Goal: Information Seeking & Learning: Learn about a topic

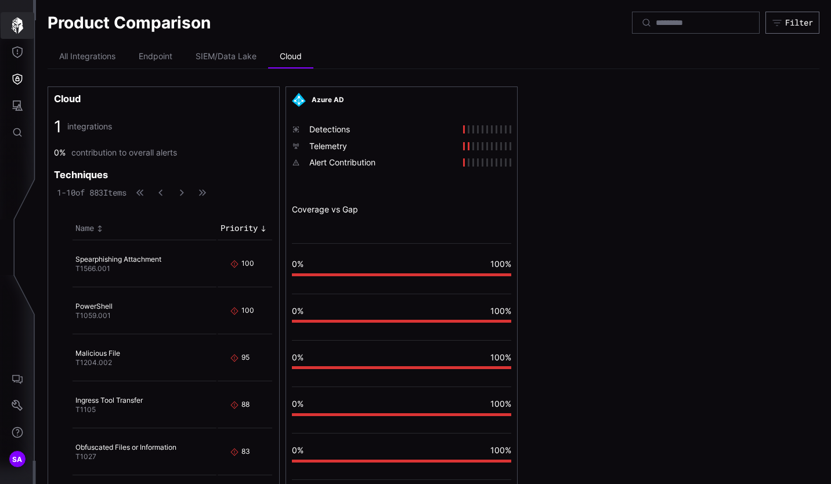
click at [14, 28] on icon "button" at bounding box center [18, 25] width 12 height 16
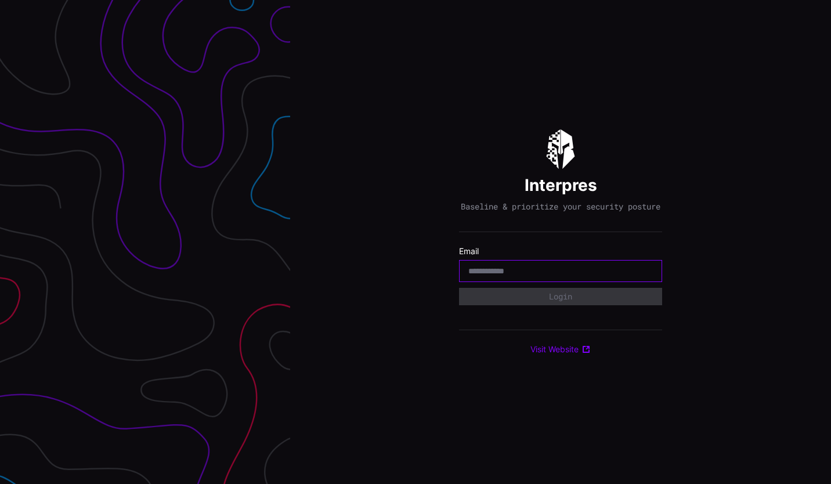
click at [504, 276] on input "email" at bounding box center [560, 271] width 184 height 10
type input "**********"
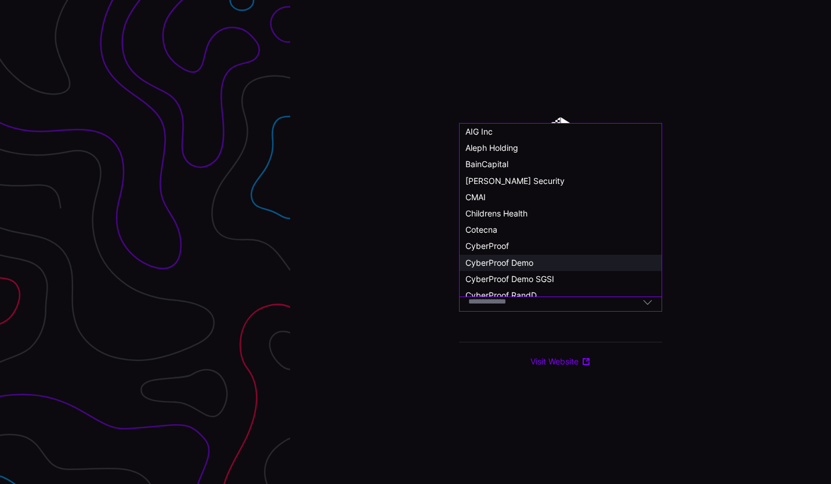
click at [517, 261] on span "CyberProof Demo" at bounding box center [499, 263] width 68 height 10
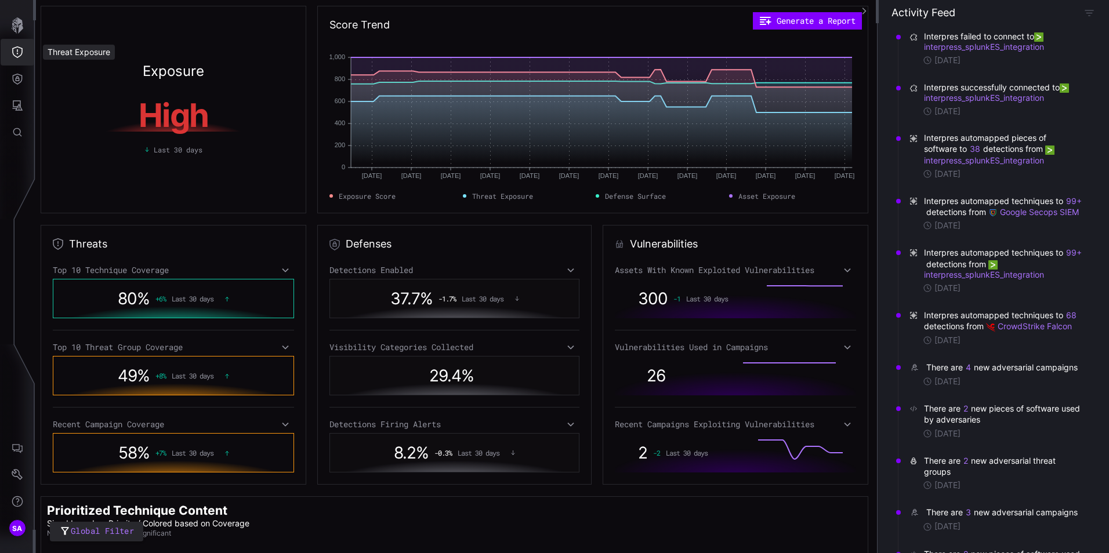
click at [20, 59] on button "Threat Exposure" at bounding box center [18, 52] width 34 height 27
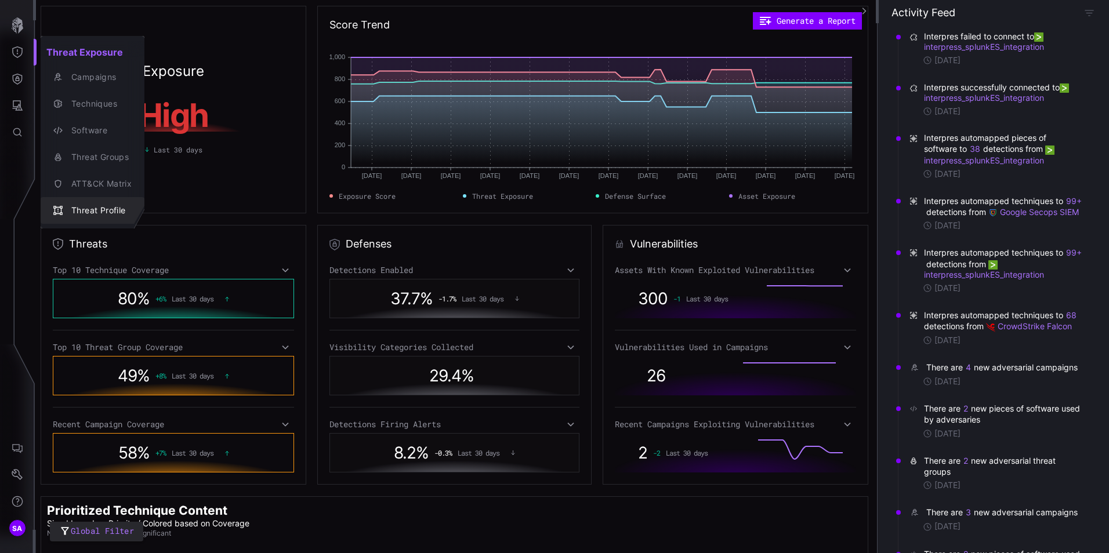
click at [71, 204] on div "Threat Profile" at bounding box center [99, 211] width 66 height 15
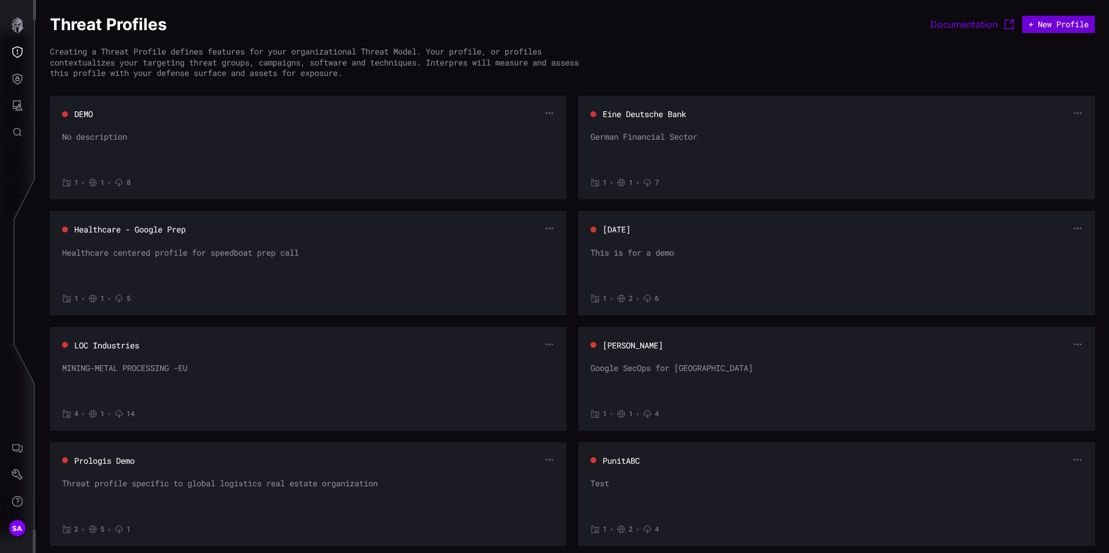
click at [830, 20] on button "+ New Profile" at bounding box center [1058, 24] width 73 height 17
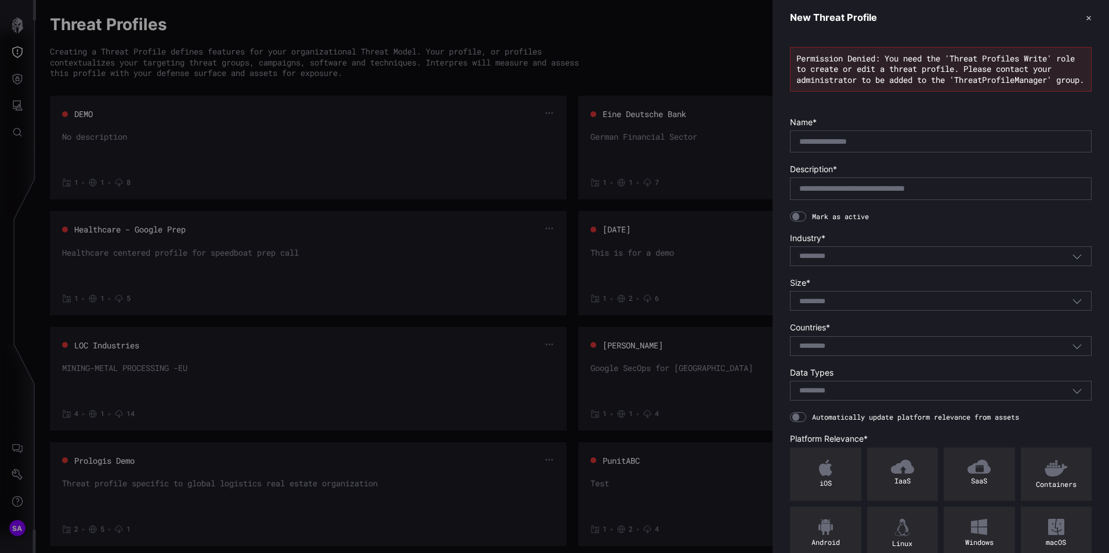
click at [830, 14] on header "New Threat Profile ✕" at bounding box center [941, 17] width 336 height 35
click at [830, 16] on header "New Threat Profile ✕" at bounding box center [941, 17] width 336 height 35
click at [830, 16] on button "✕" at bounding box center [1089, 18] width 6 height 12
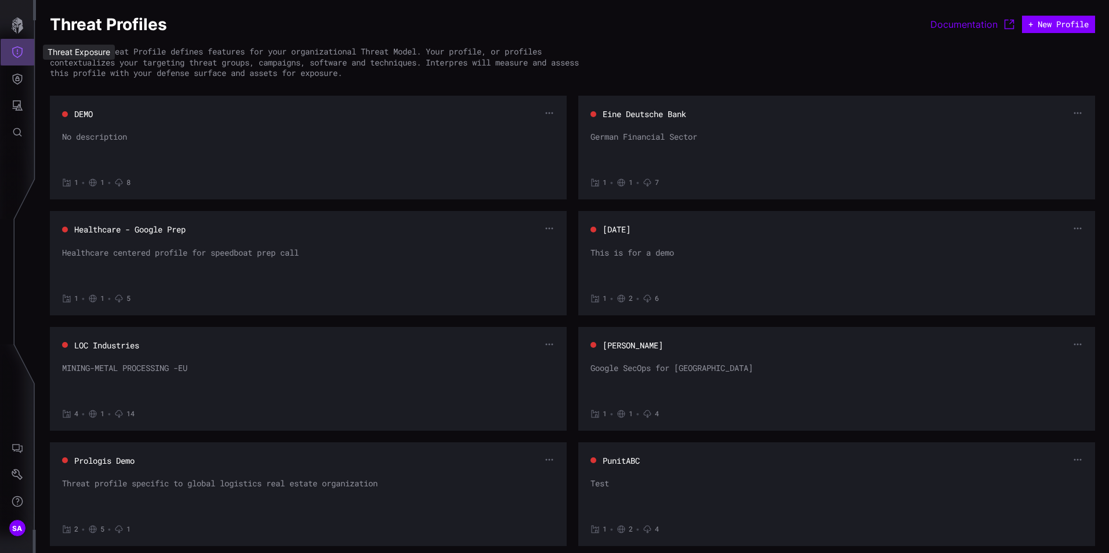
click at [14, 47] on icon "Threat Exposure" at bounding box center [18, 52] width 12 height 12
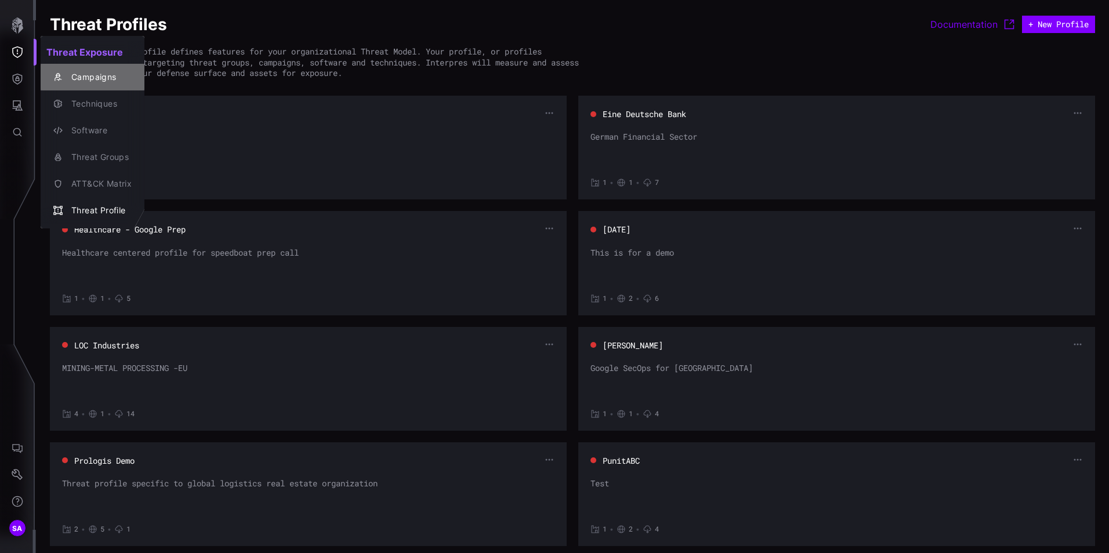
click at [82, 72] on div "Campaigns" at bounding box center [99, 77] width 66 height 15
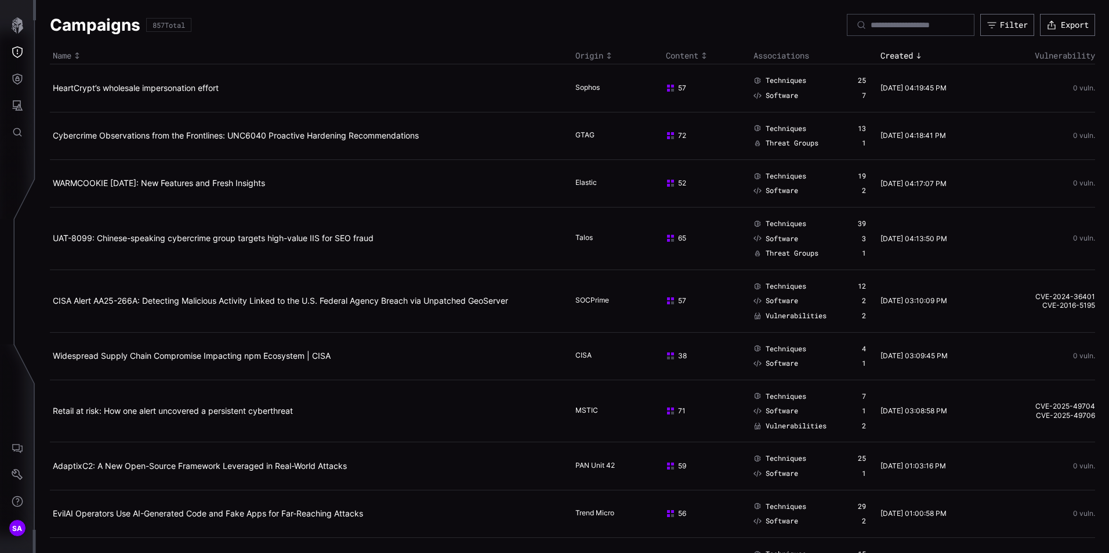
click at [508, 17] on div "Campaigns 857 Total Filter Export" at bounding box center [572, 25] width 1045 height 22
click at [673, 89] on div "57" at bounding box center [702, 88] width 73 height 9
click at [172, 238] on link "UAT-8099: Chinese-speaking cybercrime group targets high-value IIS for SEO fraud" at bounding box center [213, 238] width 321 height 10
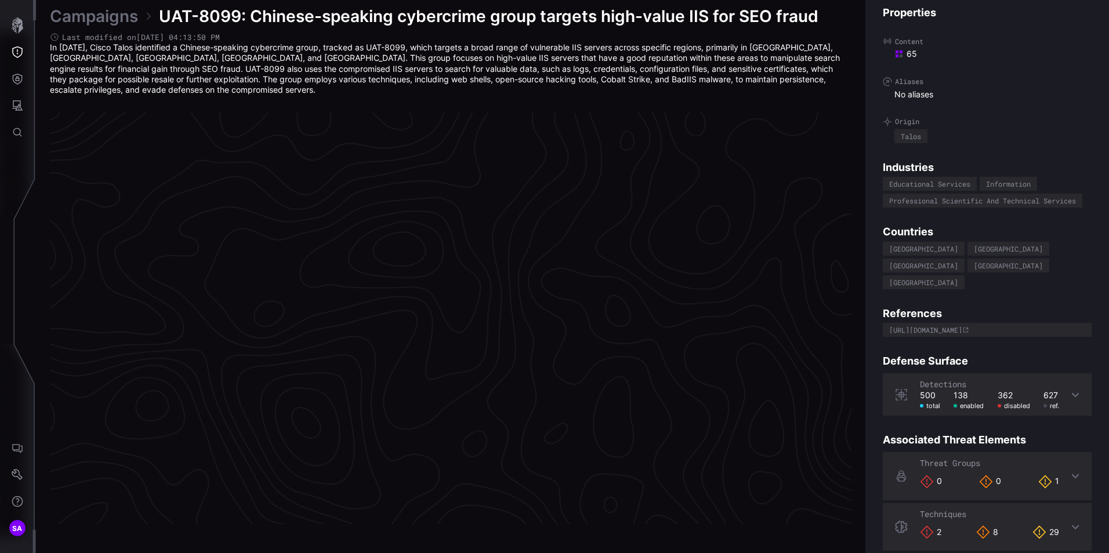
scroll to position [2409, 474]
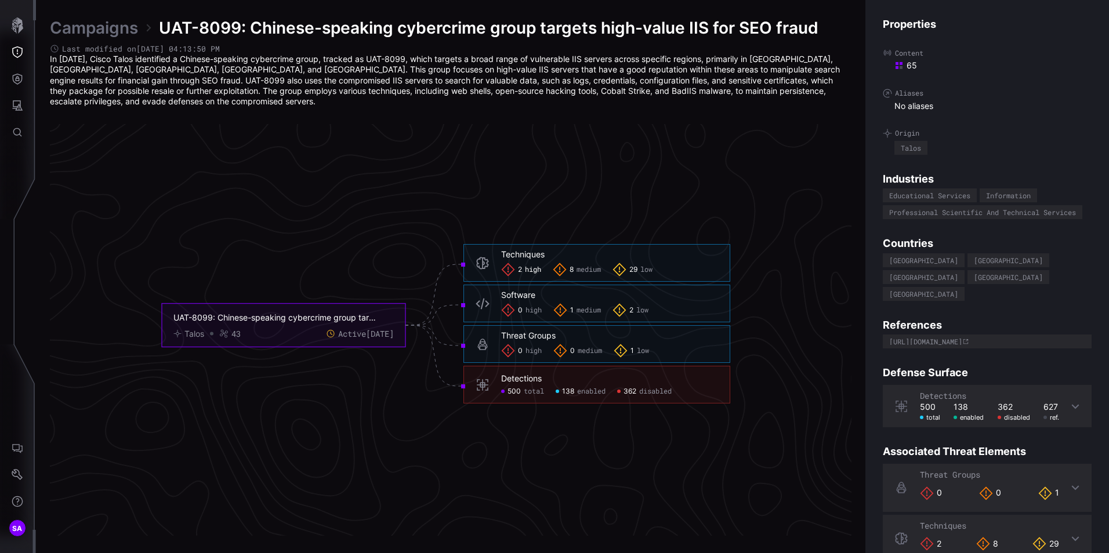
click at [519, 270] on span "2" at bounding box center [520, 270] width 4 height 9
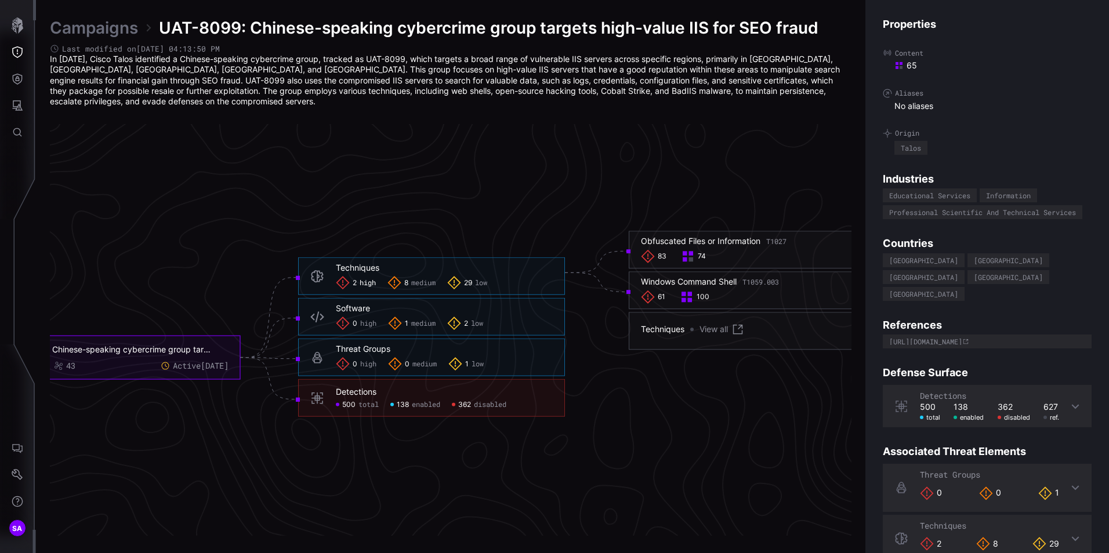
click at [421, 284] on span "medium" at bounding box center [423, 282] width 24 height 9
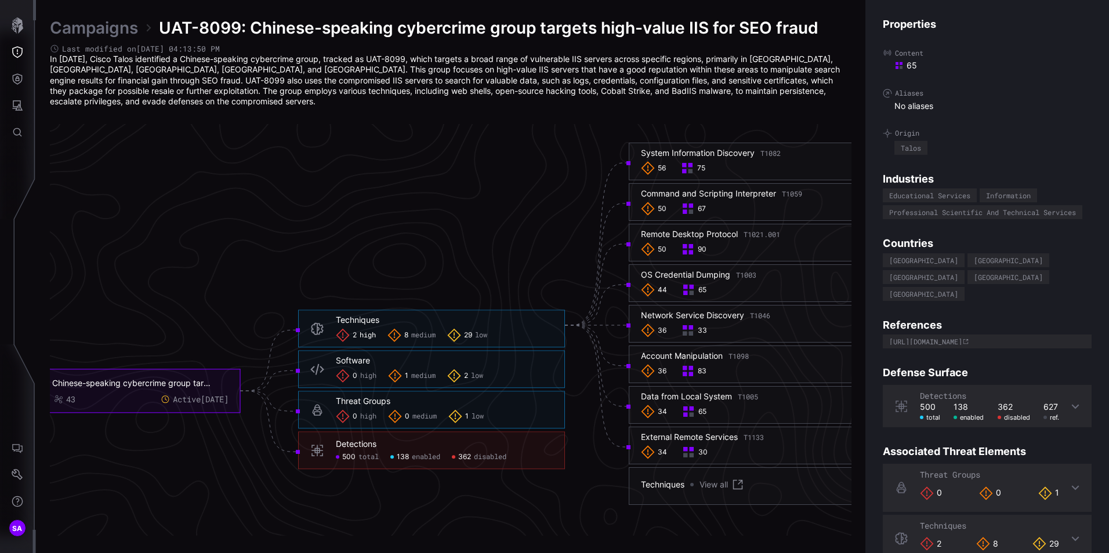
click at [360, 331] on span "high" at bounding box center [368, 335] width 16 height 9
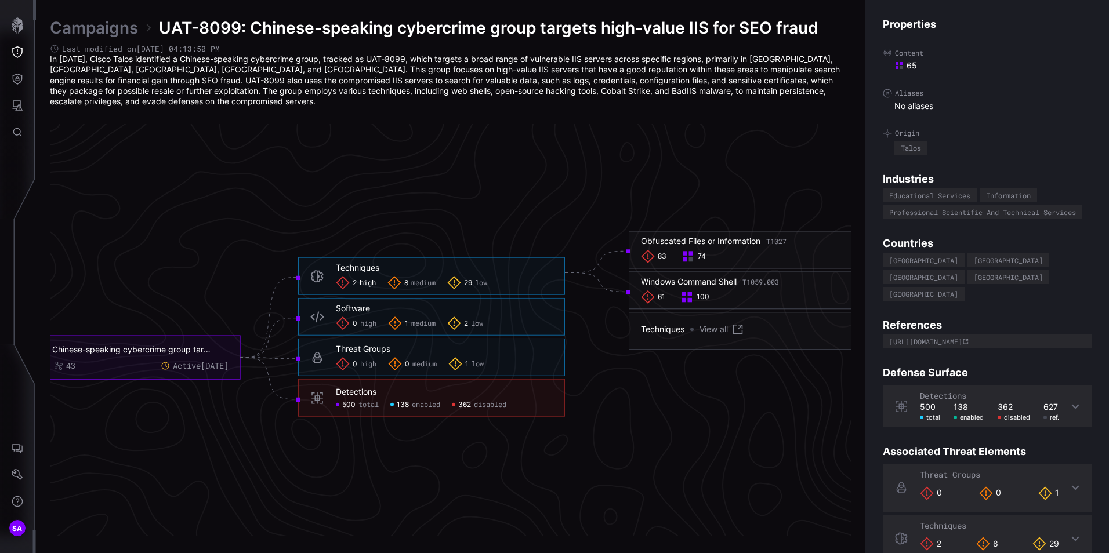
click at [698, 252] on span "74" at bounding box center [702, 256] width 8 height 9
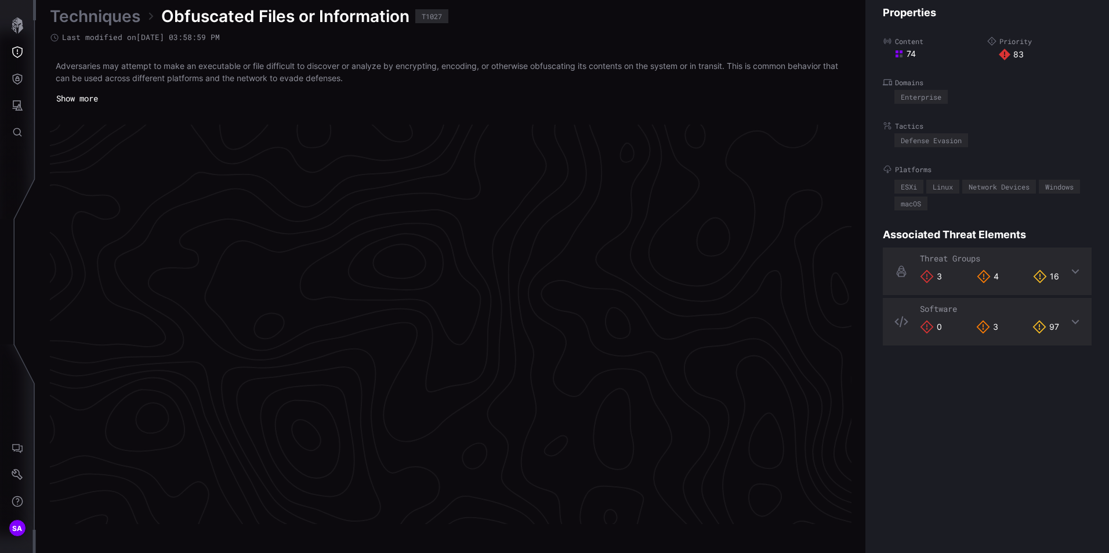
scroll to position [2415, 474]
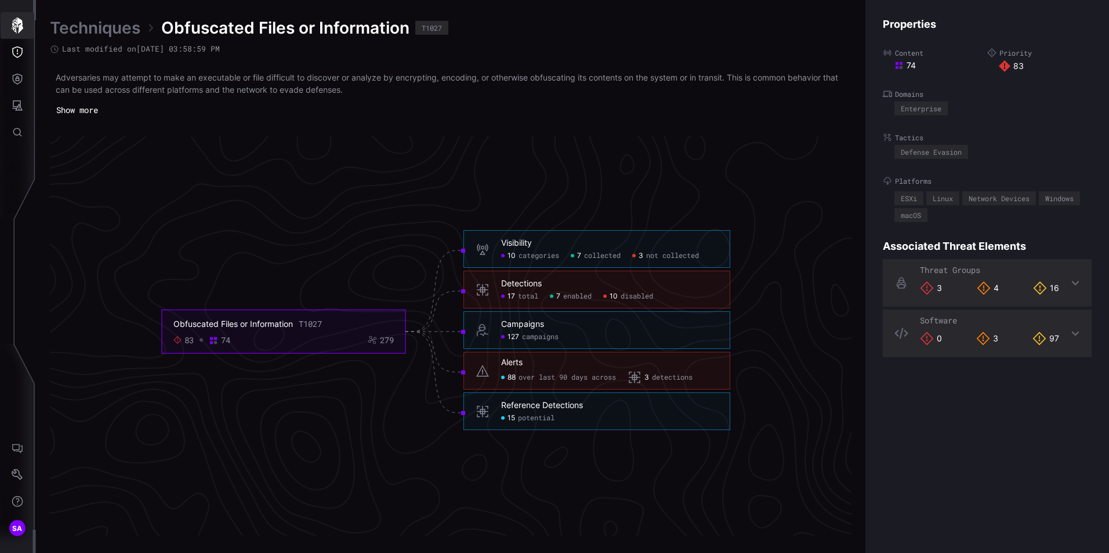
click at [12, 25] on icon "button" at bounding box center [17, 25] width 16 height 16
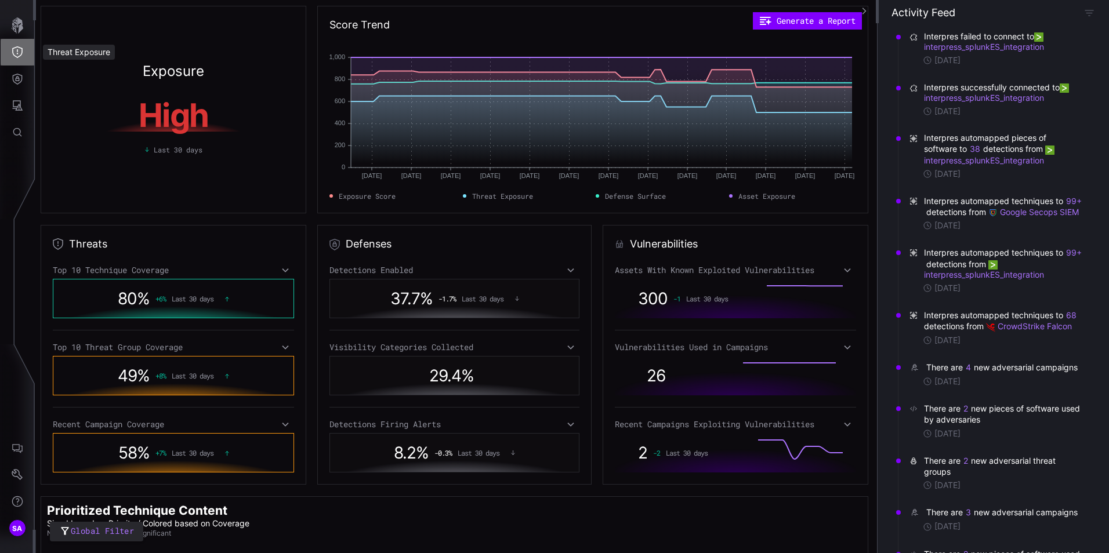
click at [24, 47] on button "Threat Exposure" at bounding box center [18, 52] width 34 height 27
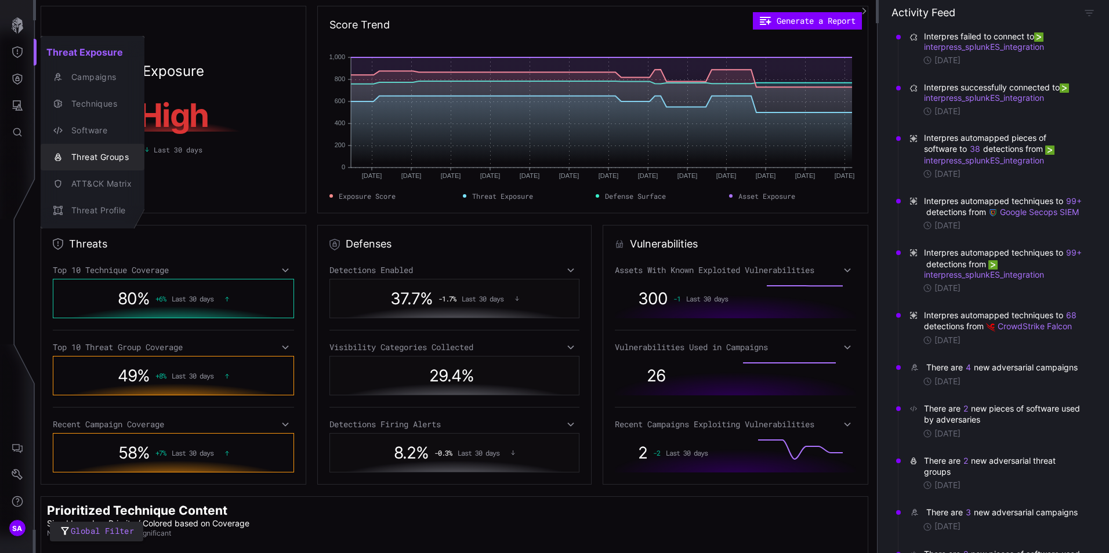
click at [114, 160] on div "Threat Groups" at bounding box center [99, 157] width 66 height 15
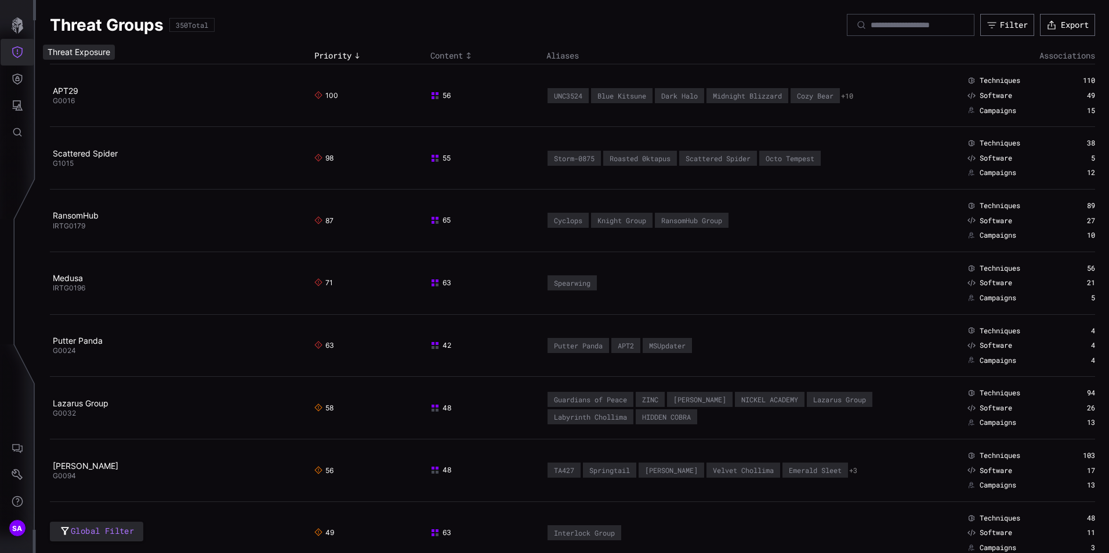
click at [13, 50] on icon "Threat Exposure" at bounding box center [17, 52] width 10 height 12
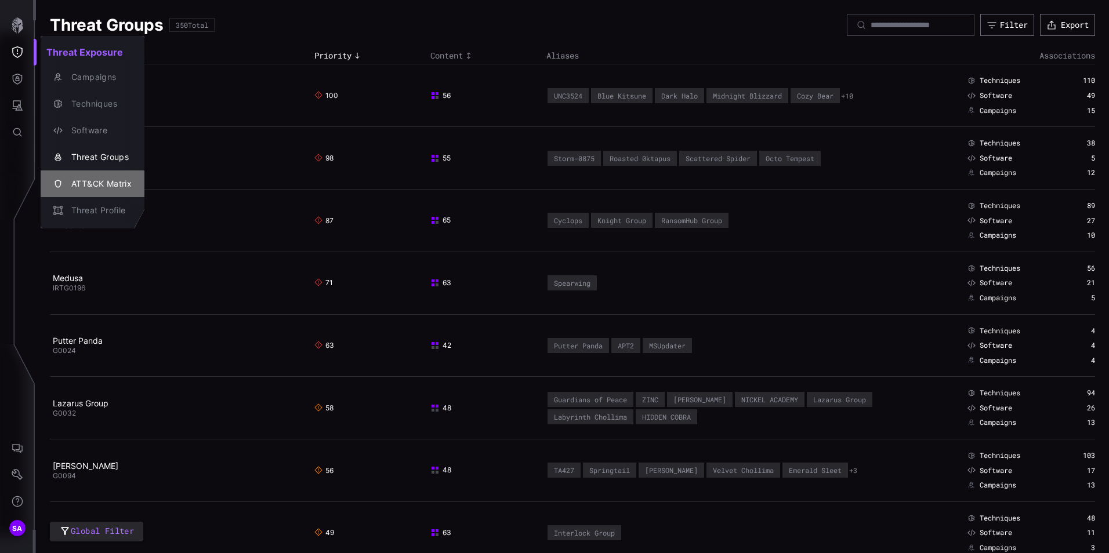
click at [90, 190] on div "ATT&CK Matrix" at bounding box center [99, 184] width 66 height 15
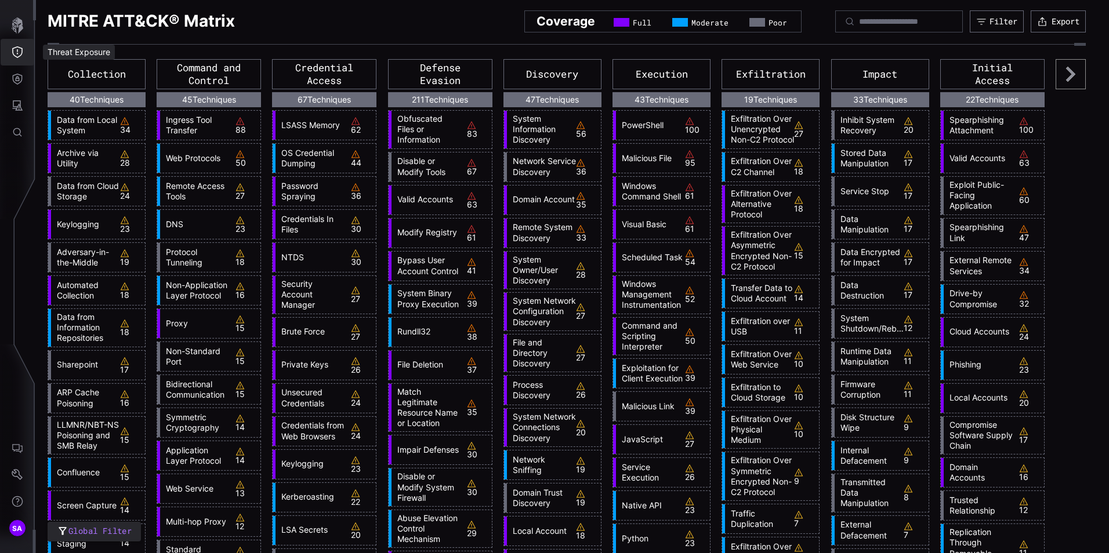
click at [20, 52] on icon "Threat Exposure" at bounding box center [18, 52] width 12 height 12
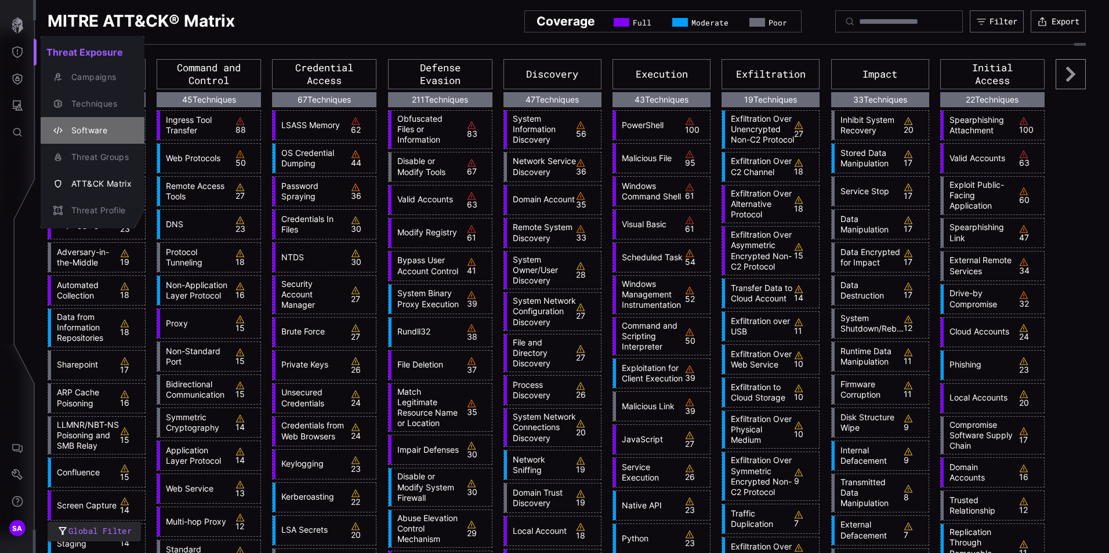
click at [84, 132] on div "Software" at bounding box center [99, 131] width 66 height 15
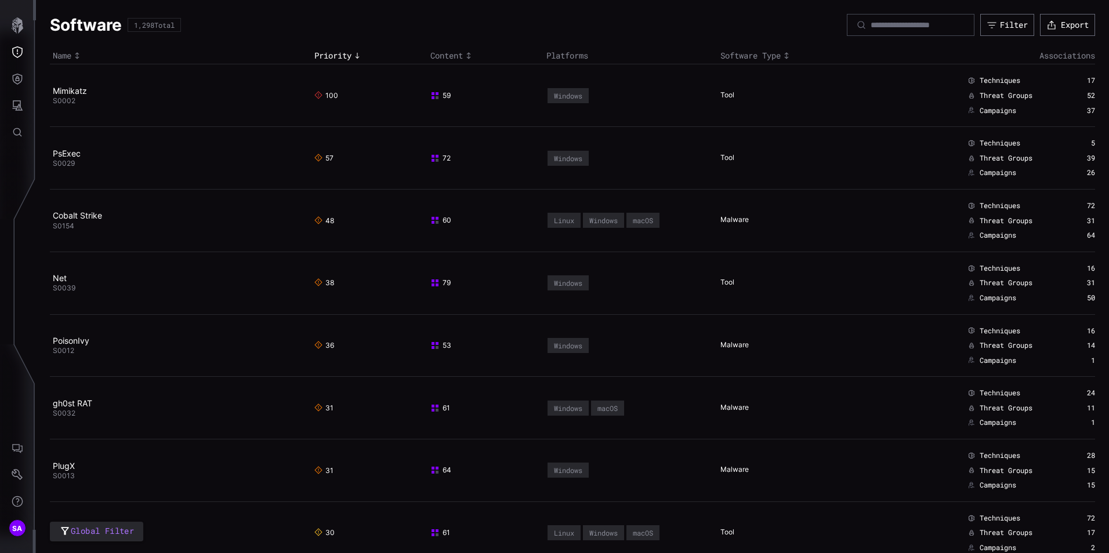
click at [294, 23] on div "Software 1,298 Total Filter Export" at bounding box center [572, 25] width 1045 height 22
click at [19, 83] on icon "Defense Surface" at bounding box center [18, 79] width 10 height 11
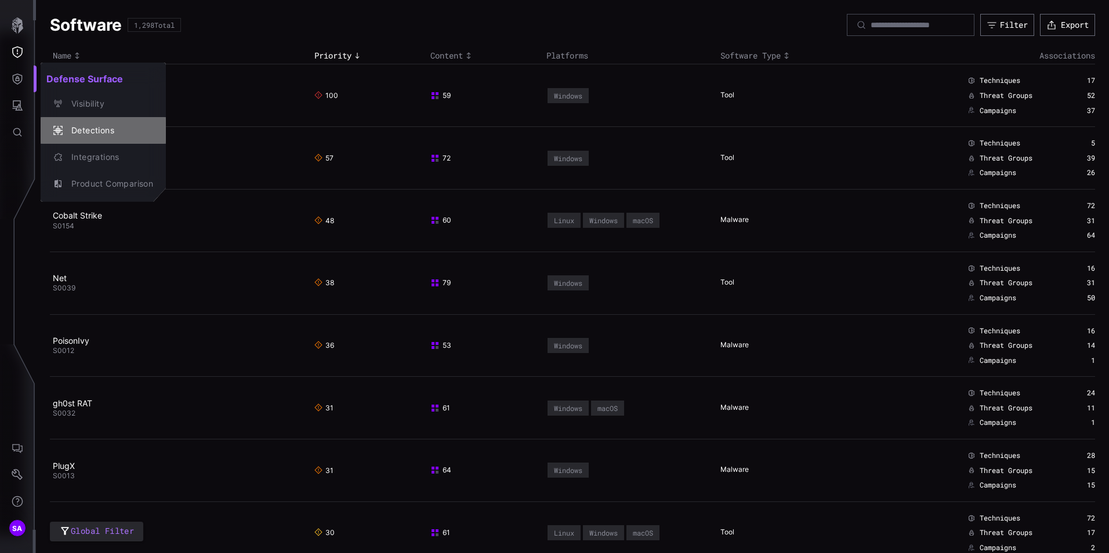
click at [85, 125] on div "Detections" at bounding box center [110, 131] width 88 height 15
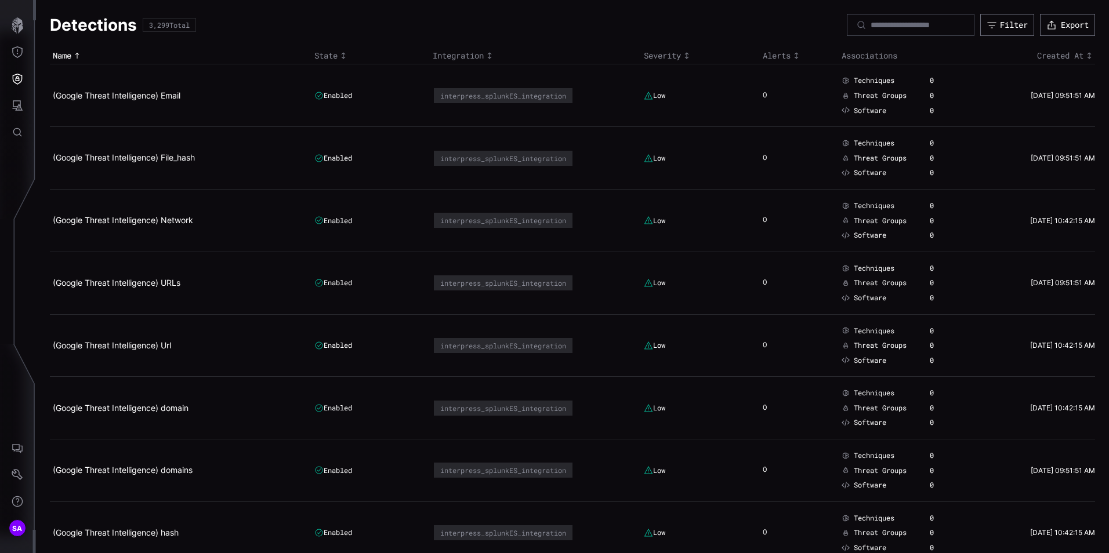
click at [481, 57] on div "Integration" at bounding box center [536, 55] width 206 height 10
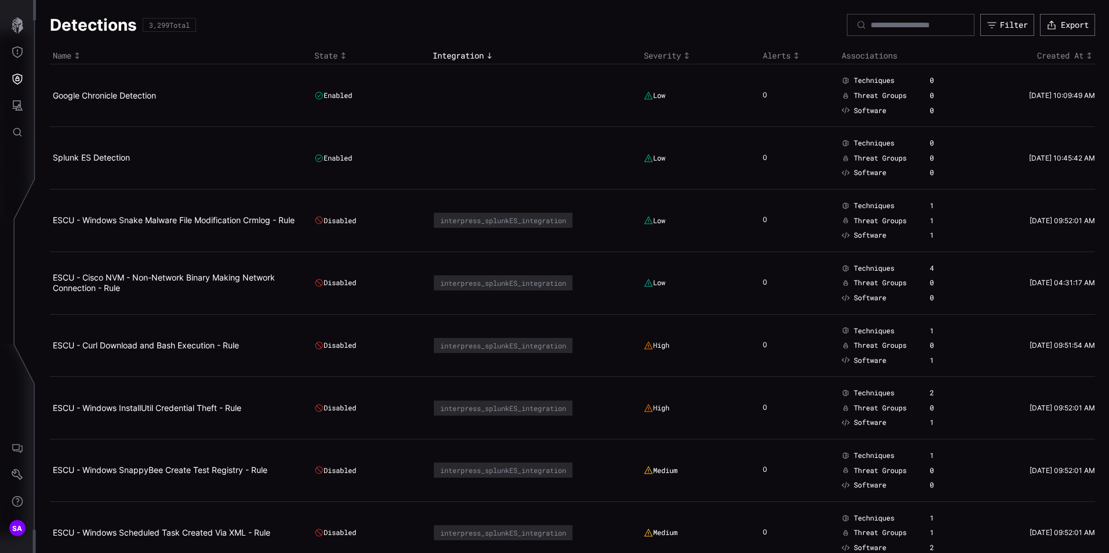
click at [481, 57] on div "Integration" at bounding box center [536, 55] width 206 height 10
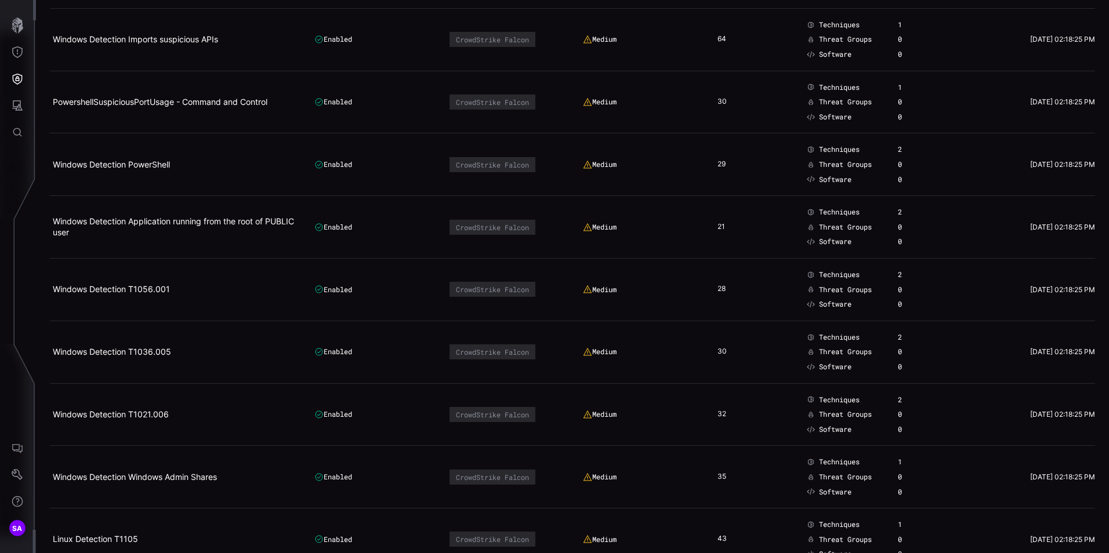
scroll to position [2843, 0]
